Goal: Task Accomplishment & Management: Use online tool/utility

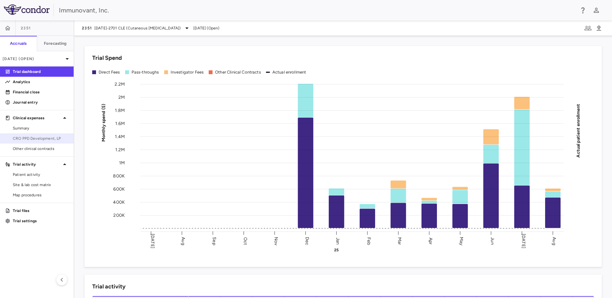
click at [39, 138] on span "CRO PPD Development, LP" at bounding box center [41, 139] width 56 height 6
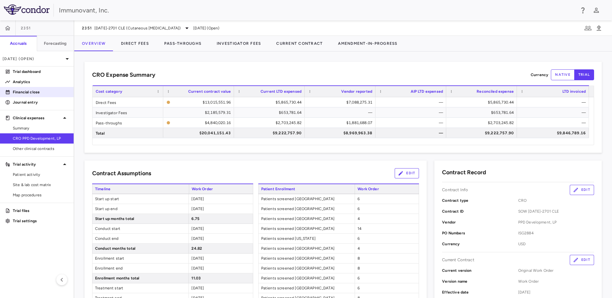
click at [39, 92] on p "Financial close" at bounding box center [41, 92] width 56 height 6
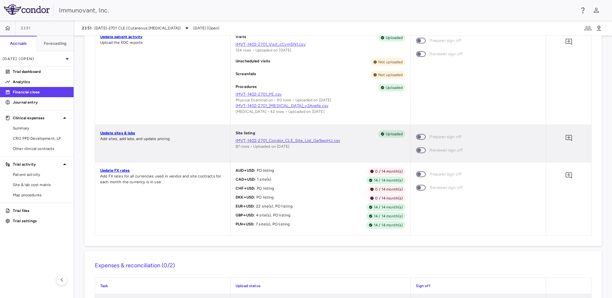
scroll to position [544, 0]
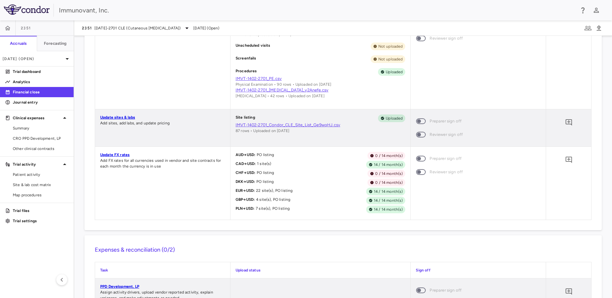
click at [267, 126] on link "IMVT-1402-2701_Condor_CLE_Site_List_Ge9wqHJ.csv" at bounding box center [320, 125] width 170 height 6
click at [113, 119] on link "Update sites & labs" at bounding box center [117, 117] width 35 height 4
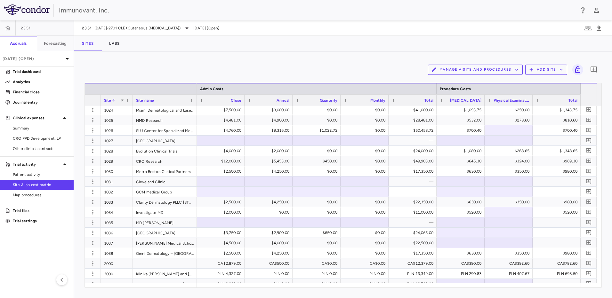
scroll to position [0, 3650]
